Goal: Task Accomplishment & Management: Complete application form

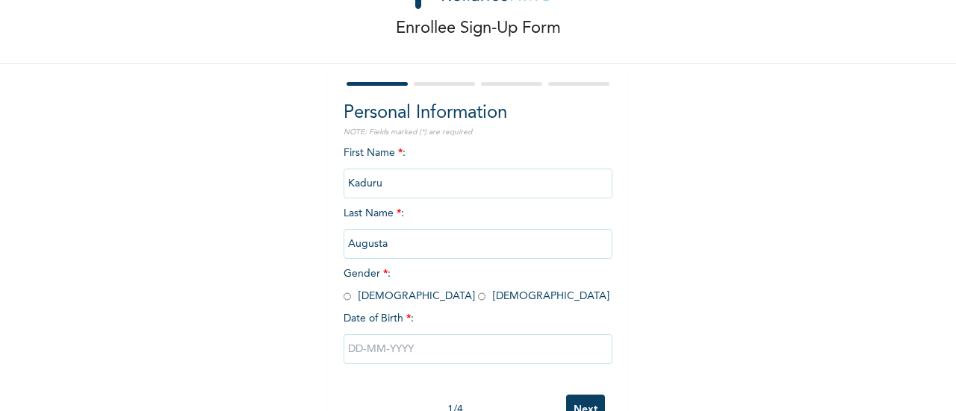
scroll to position [115, 0]
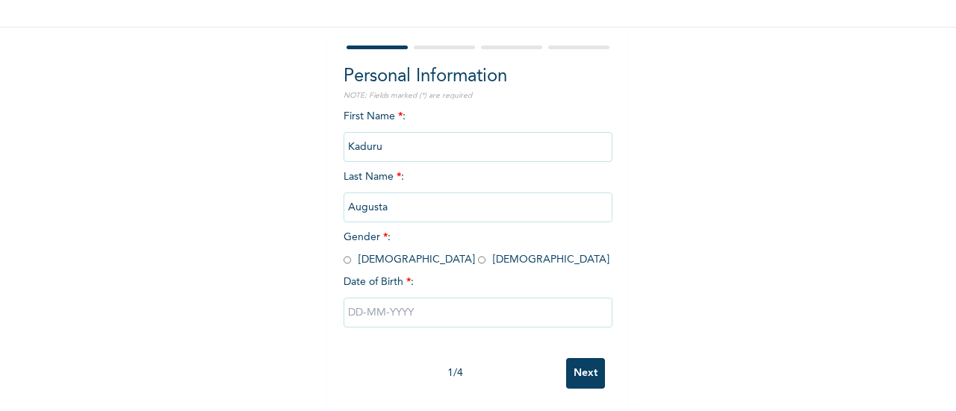
click at [387, 243] on span "Gender * : [DEMOGRAPHIC_DATA] [DEMOGRAPHIC_DATA]" at bounding box center [476, 248] width 266 height 33
click at [478, 253] on input "radio" at bounding box center [481, 260] width 7 height 14
radio input "true"
click at [396, 309] on input "text" at bounding box center [477, 313] width 269 height 30
select select "9"
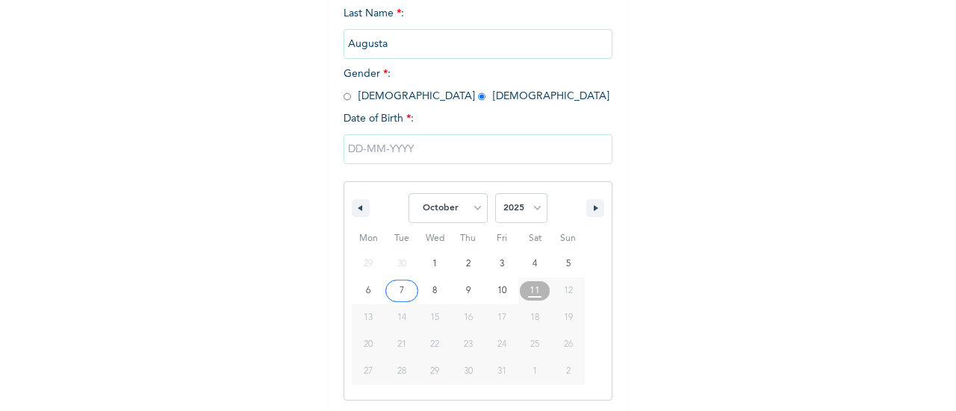
scroll to position [268, 0]
click at [515, 213] on select "2025 2024 2023 2022 2021 2020 2019 2018 2017 2016 2015 2014 2013 2012 2011 2010…" at bounding box center [521, 206] width 52 height 30
select select "1978"
click at [495, 193] on select "2025 2024 2023 2022 2021 2020 2019 2018 2017 2016 2015 2014 2013 2012 2011 2010…" at bounding box center [521, 206] width 52 height 30
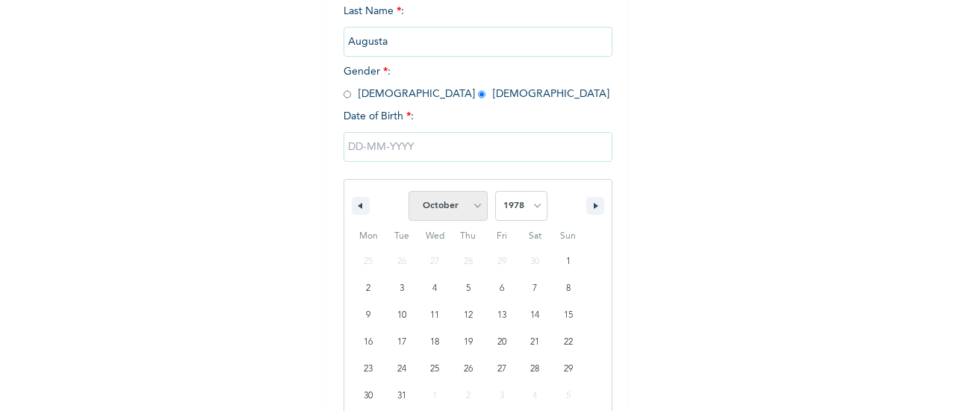
click at [445, 207] on select "January February March April May June July August September October November De…" at bounding box center [447, 206] width 79 height 30
select select "7"
click at [408, 193] on select "January February March April May June July August September October November De…" at bounding box center [447, 206] width 79 height 30
type input "[DATE]"
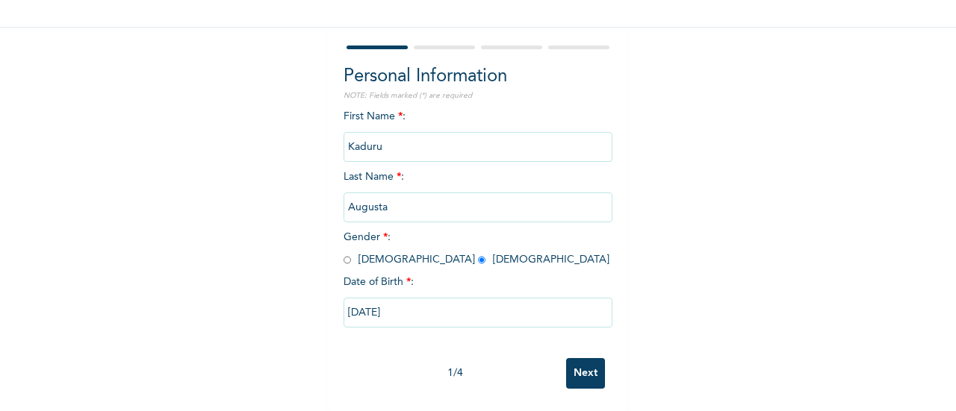
scroll to position [115, 0]
drag, startPoint x: 576, startPoint y: 368, endPoint x: 548, endPoint y: 346, distance: 36.1
click at [576, 367] on input "Next" at bounding box center [585, 373] width 39 height 31
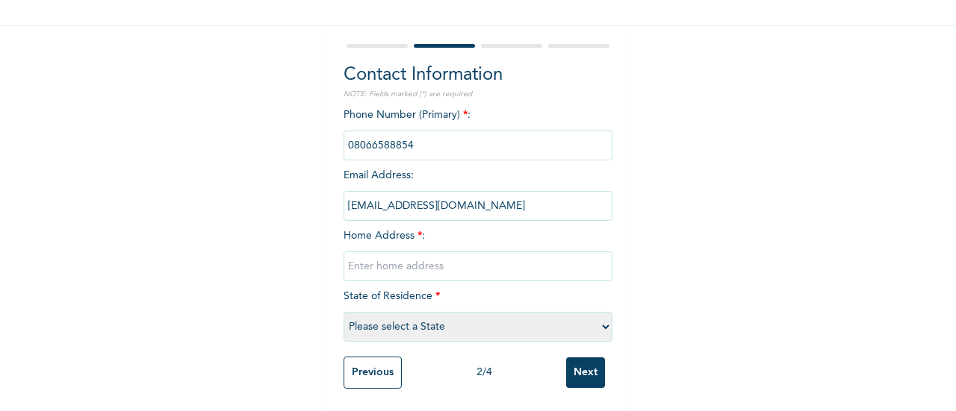
click at [417, 269] on input "text" at bounding box center [477, 267] width 269 height 30
paste input "Address- [STREET_ADDRESS]"
type input "Address- [STREET_ADDRESS]"
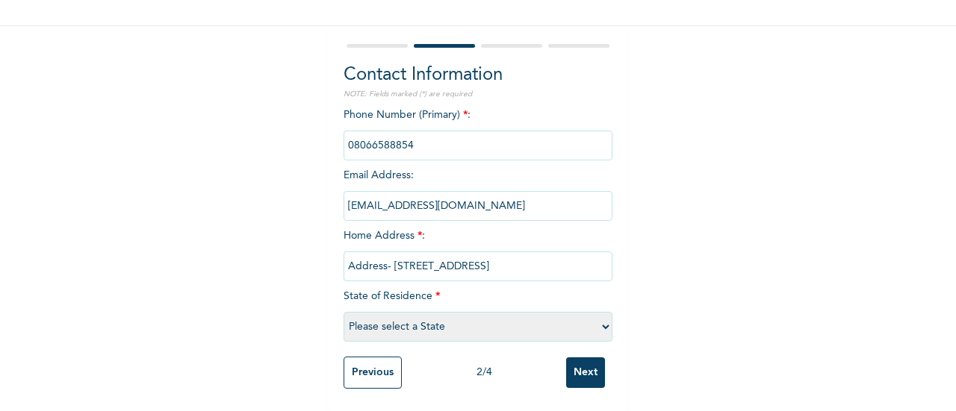
click at [409, 312] on select "Please select a State [PERSON_NAME] (FCT) [PERSON_NAME] Ibom [GEOGRAPHIC_DATA] …" at bounding box center [477, 327] width 269 height 30
select select "33"
click at [343, 312] on select "Please select a State [PERSON_NAME] (FCT) [PERSON_NAME] Ibom [GEOGRAPHIC_DATA] …" at bounding box center [477, 327] width 269 height 30
click at [583, 366] on input "Next" at bounding box center [585, 373] width 39 height 31
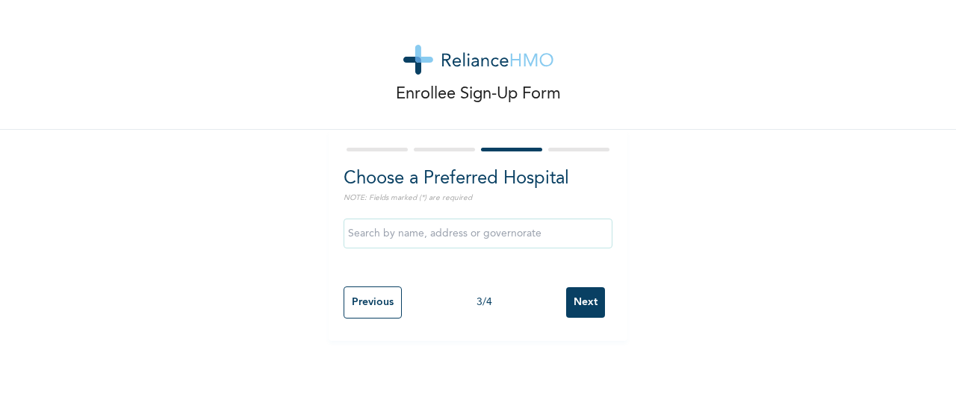
click at [573, 304] on input "Next" at bounding box center [585, 302] width 39 height 31
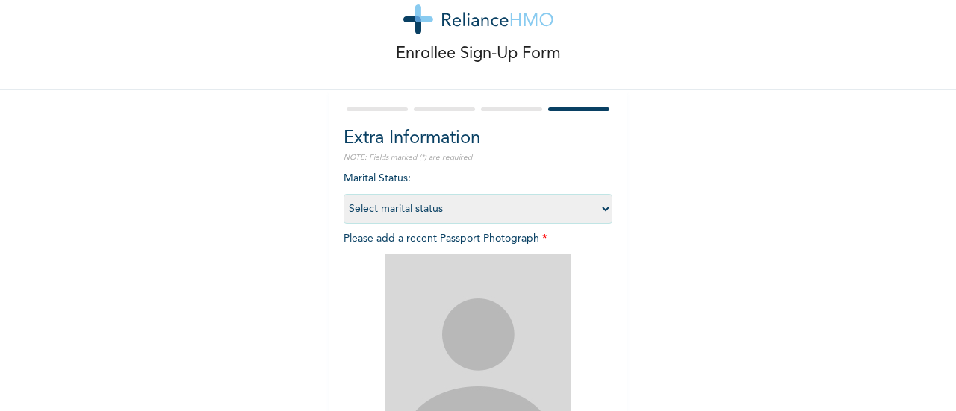
scroll to position [75, 0]
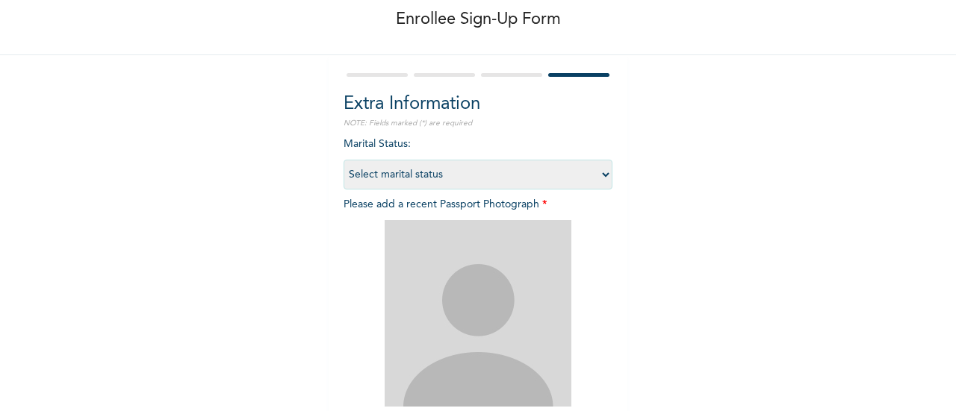
drag, startPoint x: 515, startPoint y: 172, endPoint x: 511, endPoint y: 187, distance: 15.4
click at [515, 174] on select "Select marital status [DEMOGRAPHIC_DATA] Married [DEMOGRAPHIC_DATA] Widow/[DEMO…" at bounding box center [477, 175] width 269 height 30
select select "2"
click at [343, 160] on select "Select marital status [DEMOGRAPHIC_DATA] Married [DEMOGRAPHIC_DATA] Widow/[DEMO…" at bounding box center [477, 175] width 269 height 30
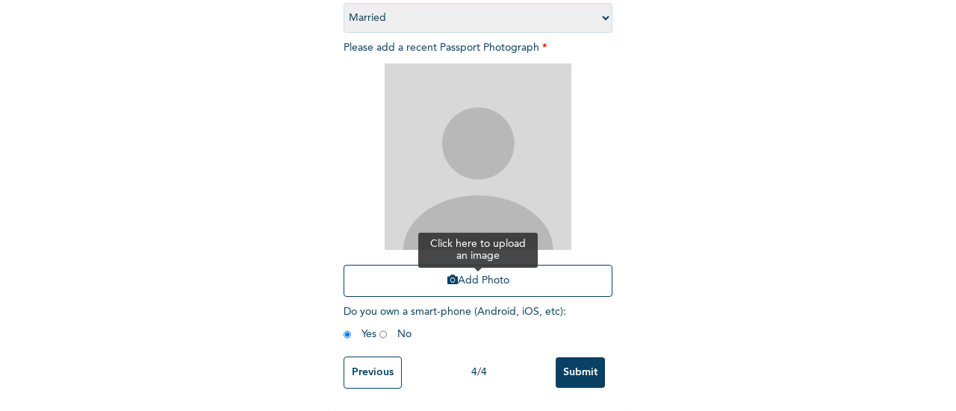
click at [478, 265] on button "Add Photo" at bounding box center [477, 281] width 269 height 32
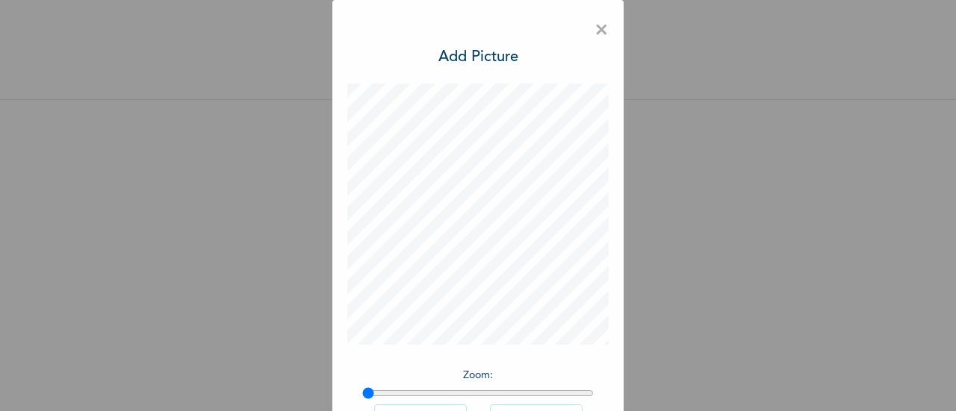
scroll to position [109, 0]
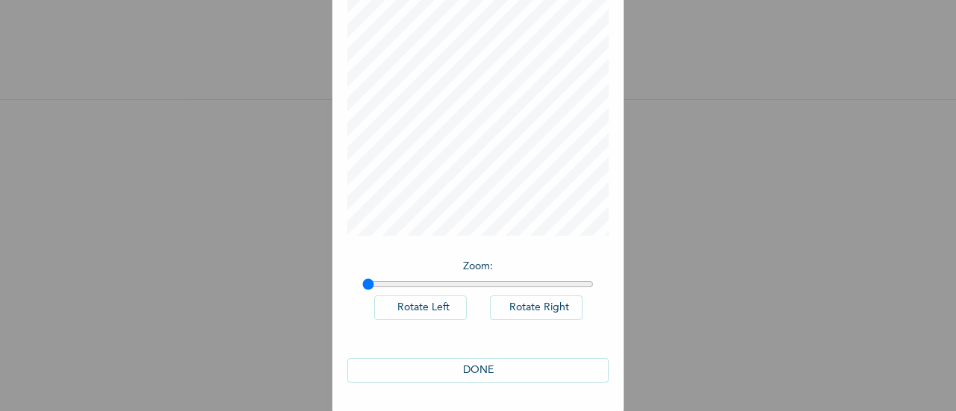
click at [522, 357] on div "DONE" at bounding box center [477, 370] width 261 height 54
click at [522, 361] on button "DONE" at bounding box center [477, 370] width 261 height 25
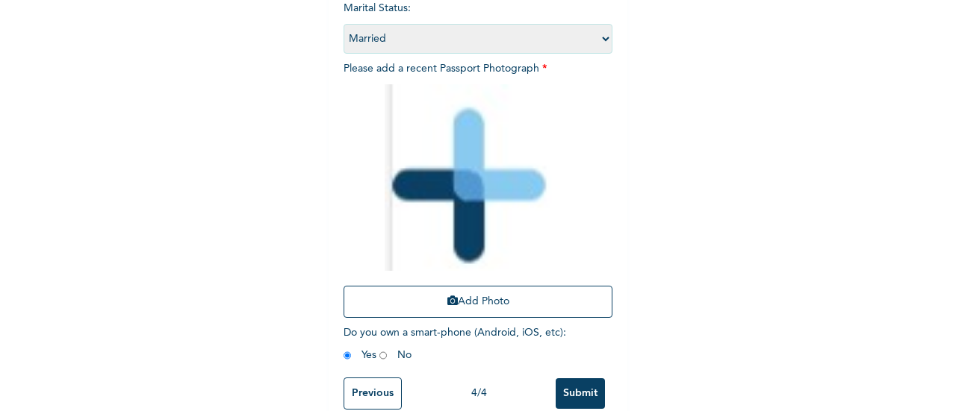
scroll to position [243, 0]
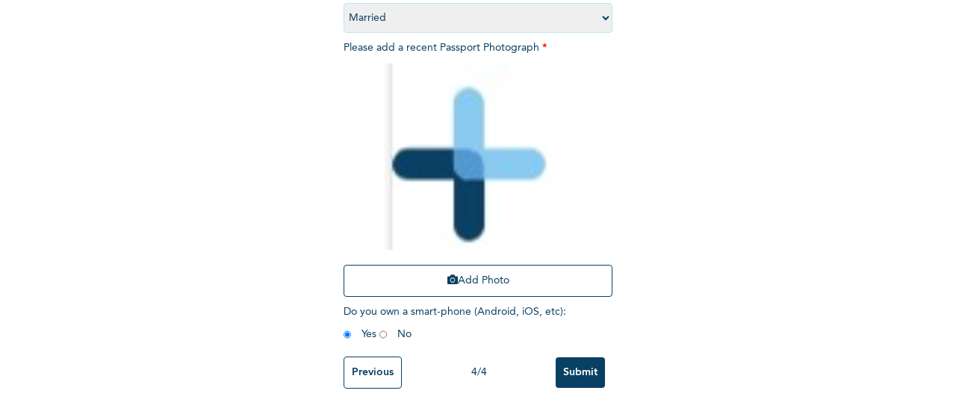
click at [567, 365] on input "Submit" at bounding box center [579, 373] width 49 height 31
